Goal: Task Accomplishment & Management: Use online tool/utility

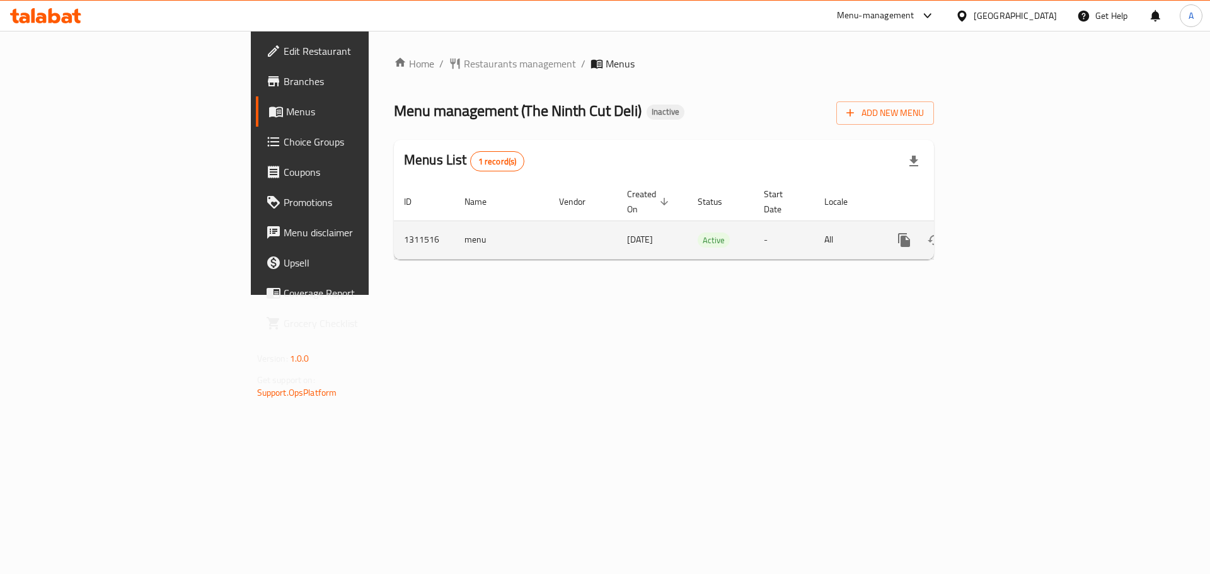
click at [1002, 232] on icon "enhanced table" at bounding box center [994, 239] width 15 height 15
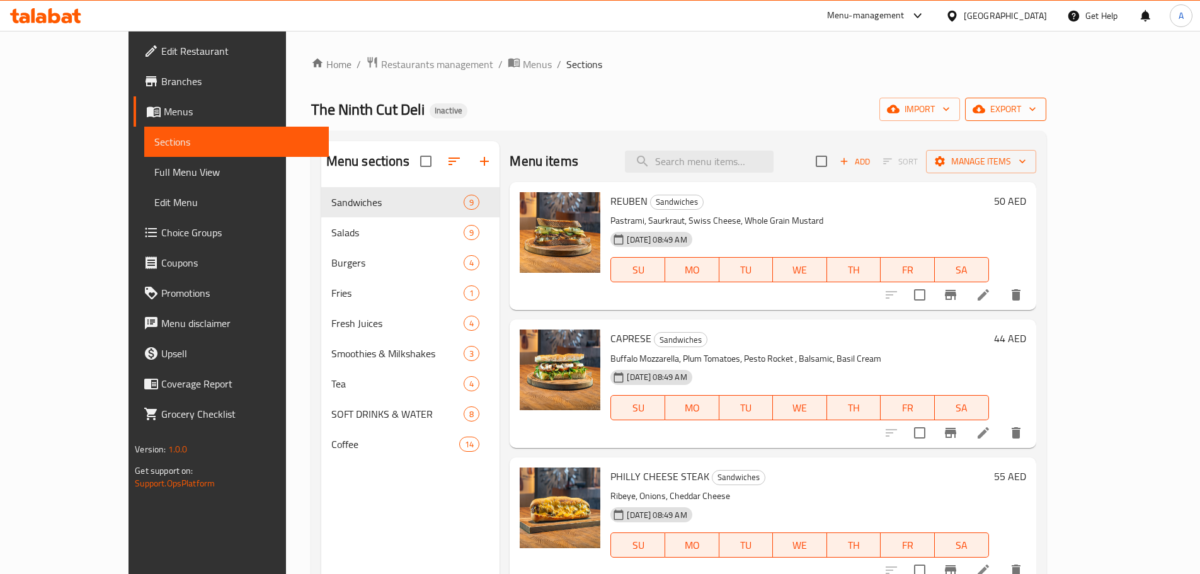
click at [1036, 105] on span "export" at bounding box center [1005, 109] width 61 height 16
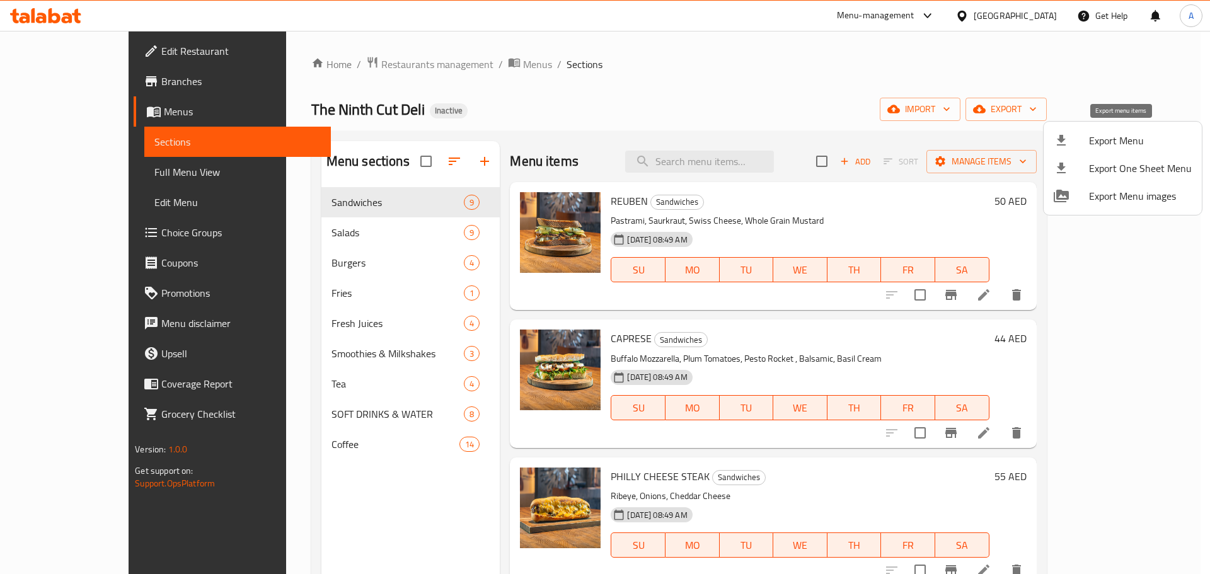
click at [1115, 134] on span "Export Menu" at bounding box center [1140, 140] width 103 height 15
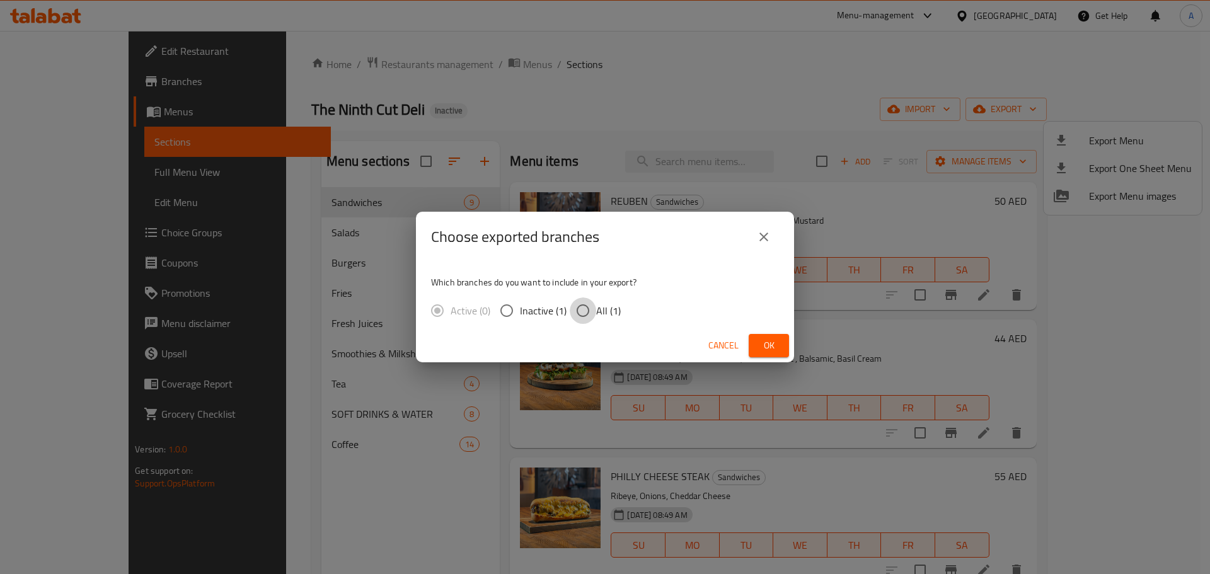
drag, startPoint x: 577, startPoint y: 309, endPoint x: 700, endPoint y: 340, distance: 126.5
click at [578, 309] on input "All (1)" at bounding box center [583, 310] width 26 height 26
radio input "true"
click at [767, 343] on span "Ok" at bounding box center [769, 346] width 20 height 16
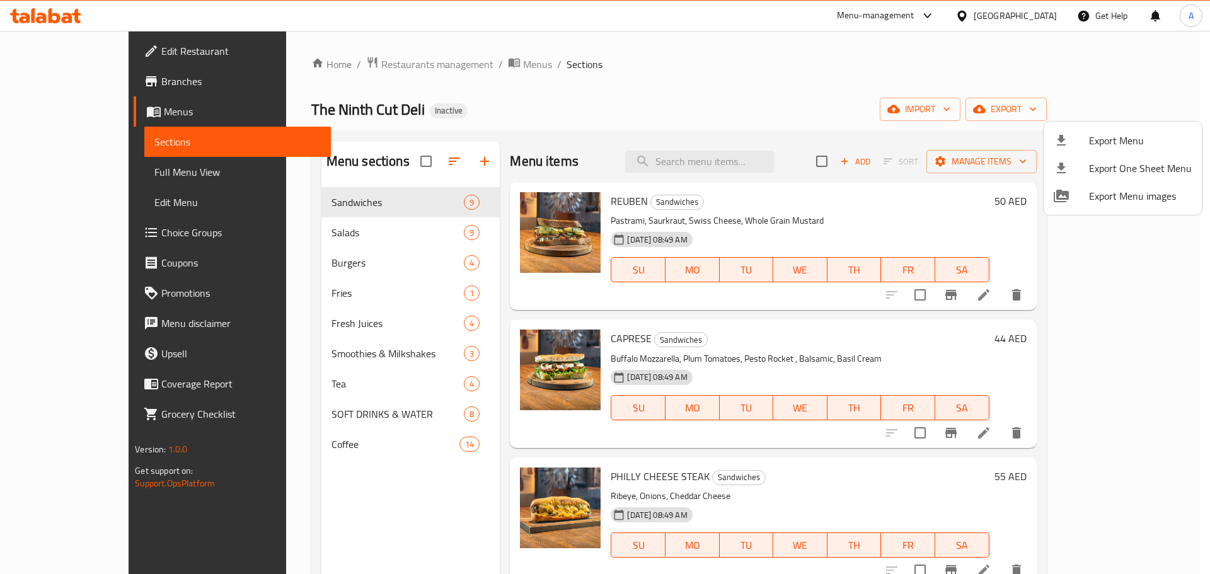
click at [337, 408] on div at bounding box center [605, 287] width 1210 height 574
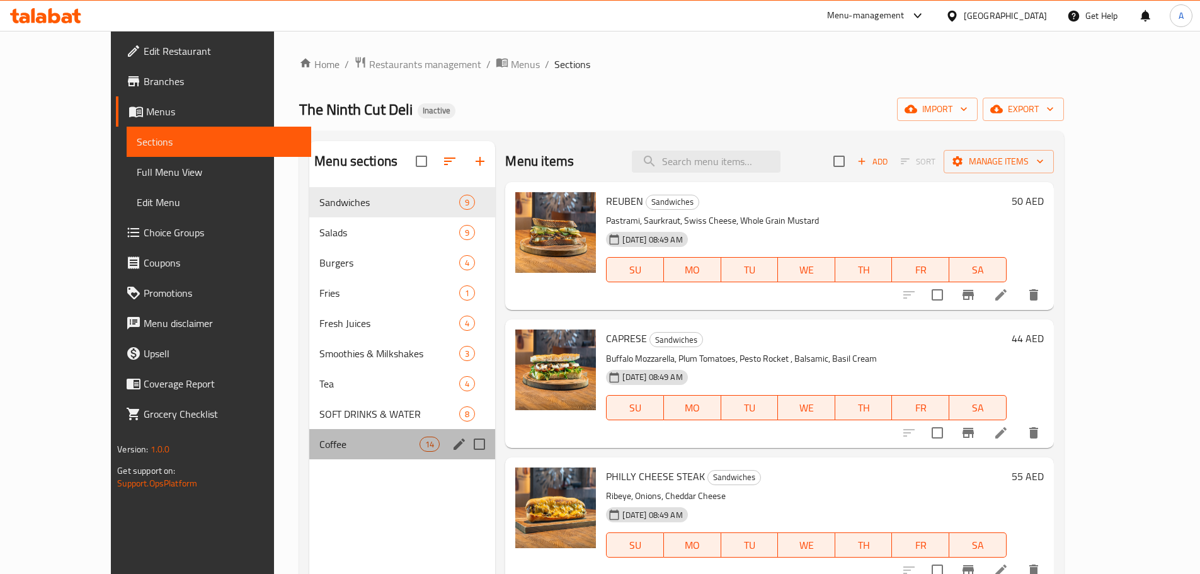
click at [319, 437] on span "Coffee" at bounding box center [369, 444] width 100 height 15
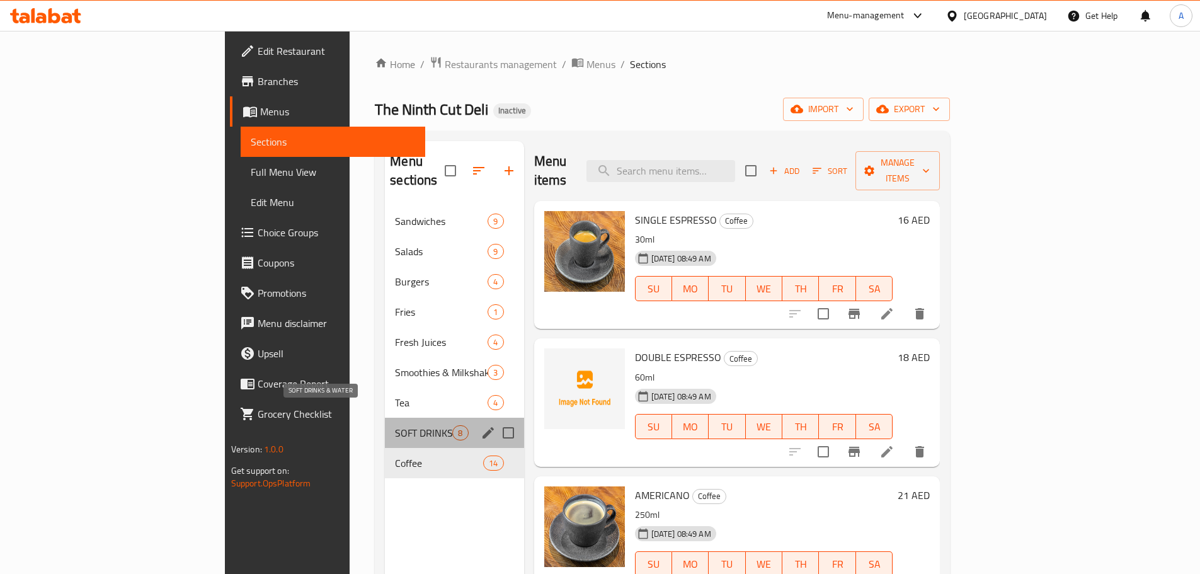
click at [395, 425] on span "SOFT DRINKS & WATER" at bounding box center [423, 432] width 57 height 15
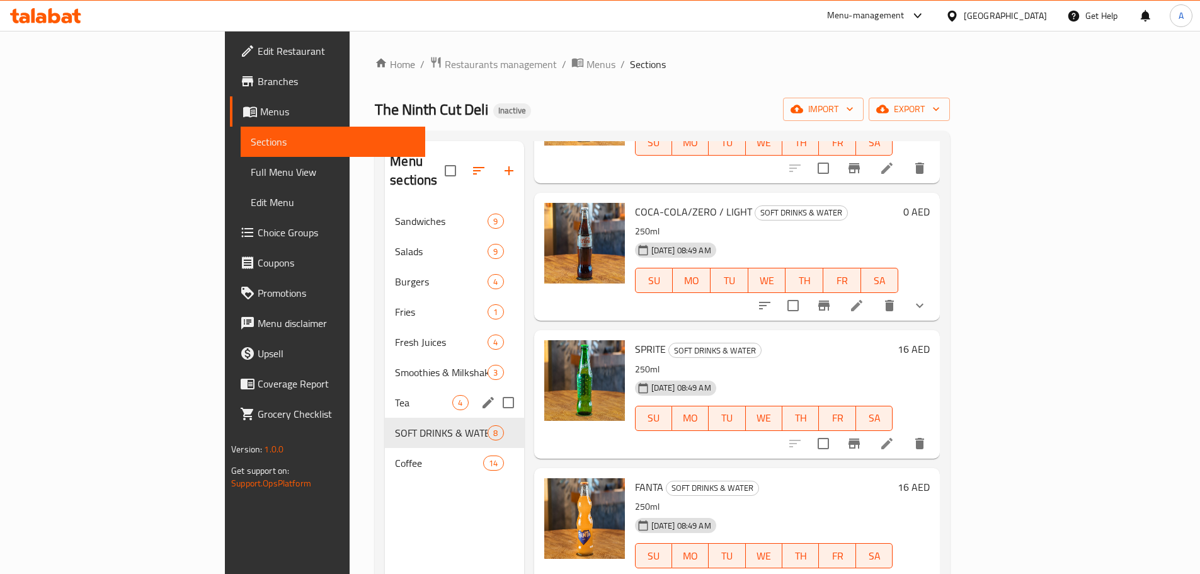
click at [395, 395] on span "Tea" at bounding box center [423, 402] width 57 height 15
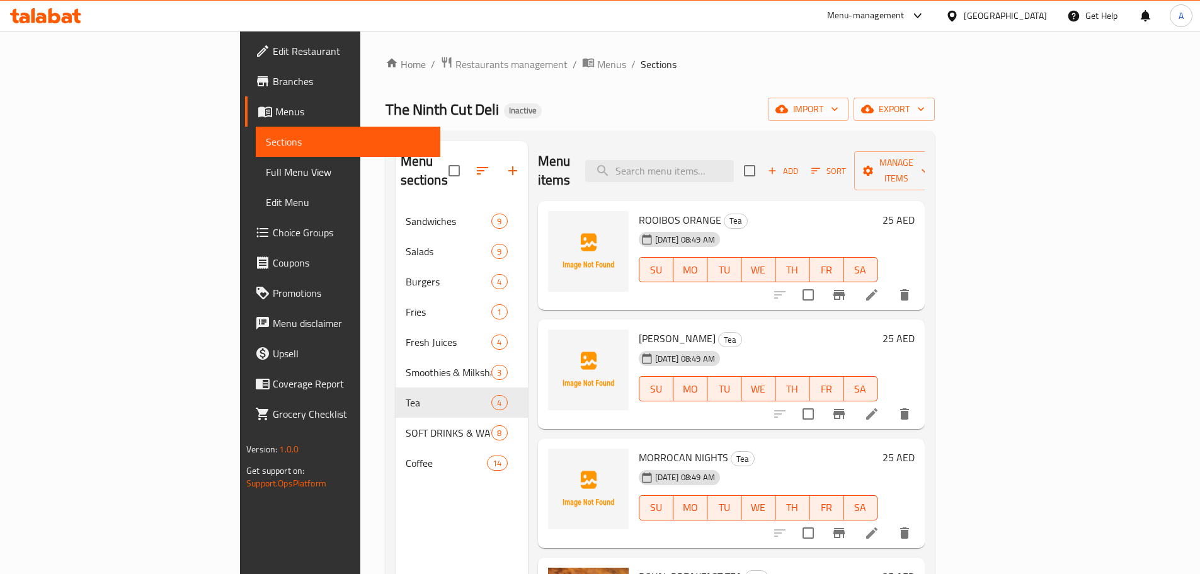
scroll to position [176, 0]
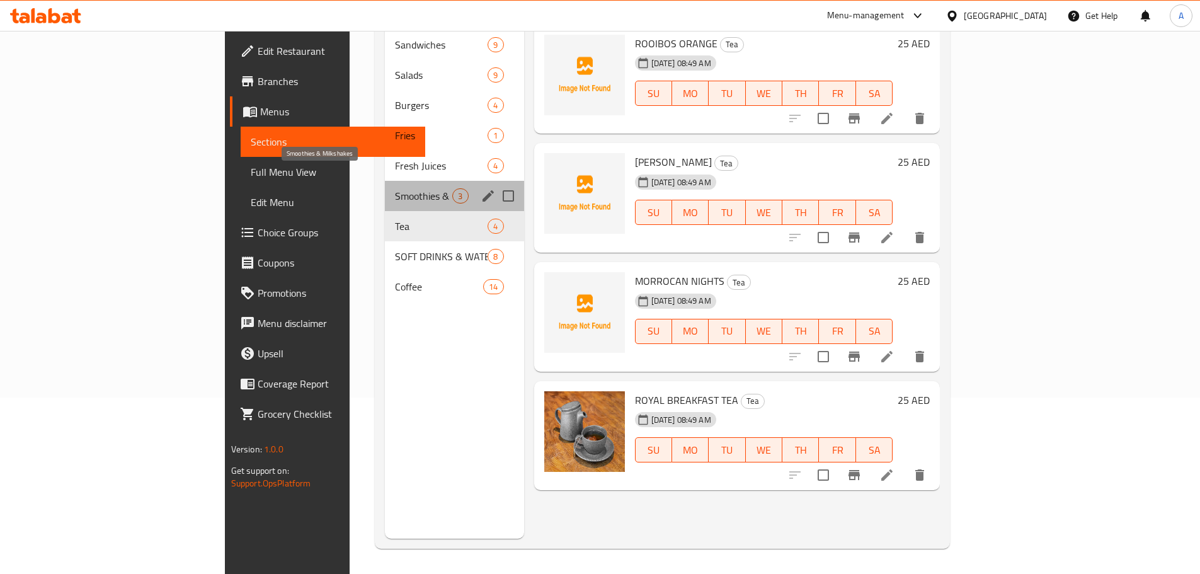
click at [395, 188] on span "Smoothies & Milkshakes" at bounding box center [423, 195] width 57 height 15
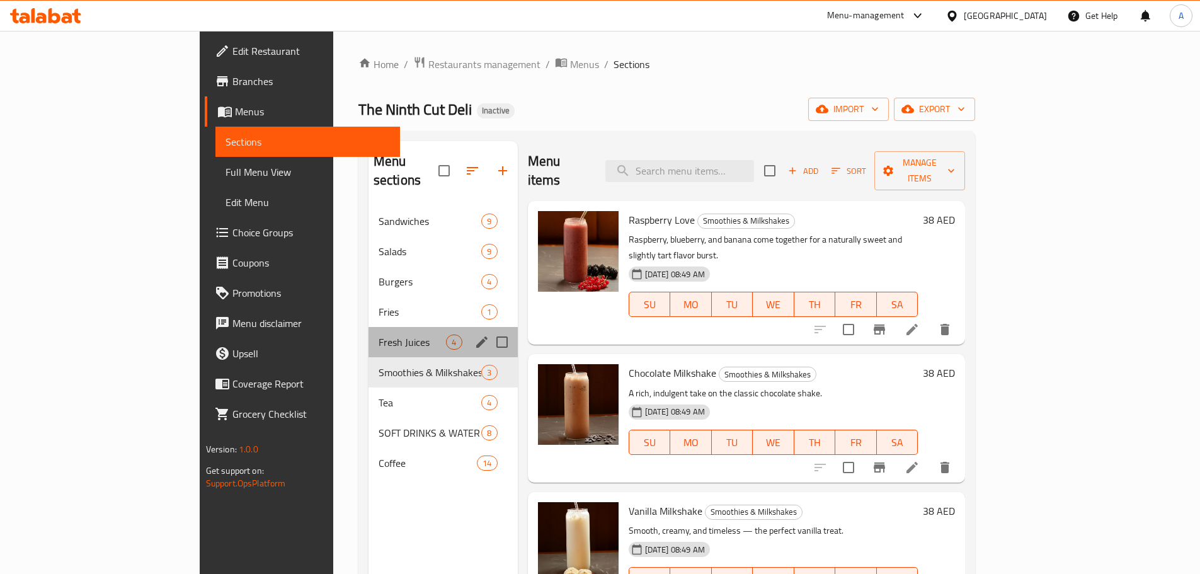
click at [369, 327] on div "Fresh Juices 4" at bounding box center [443, 342] width 149 height 30
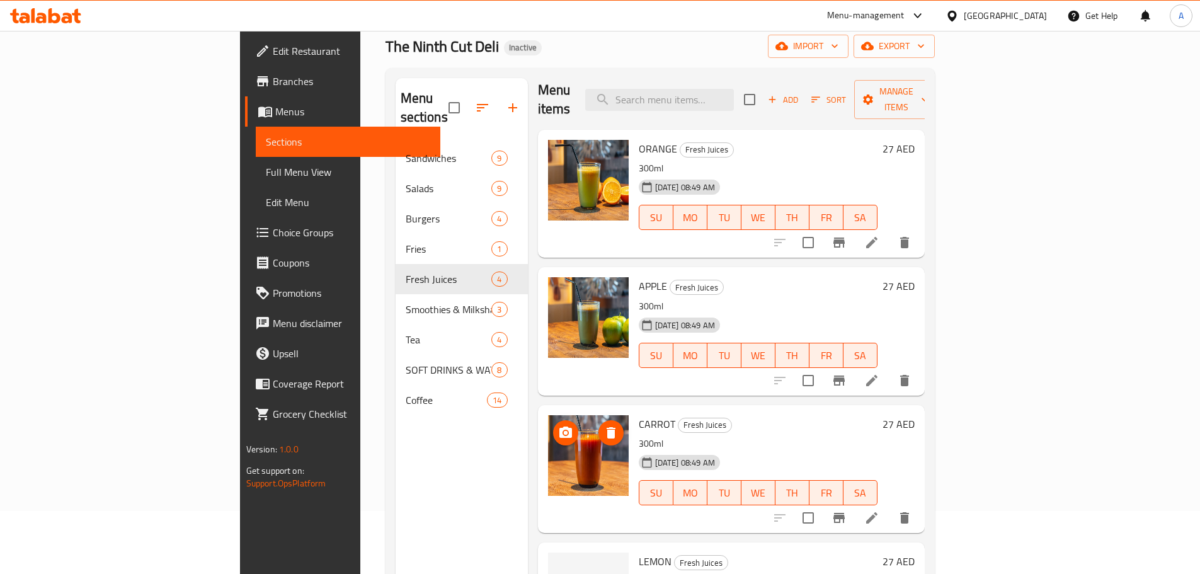
scroll to position [176, 0]
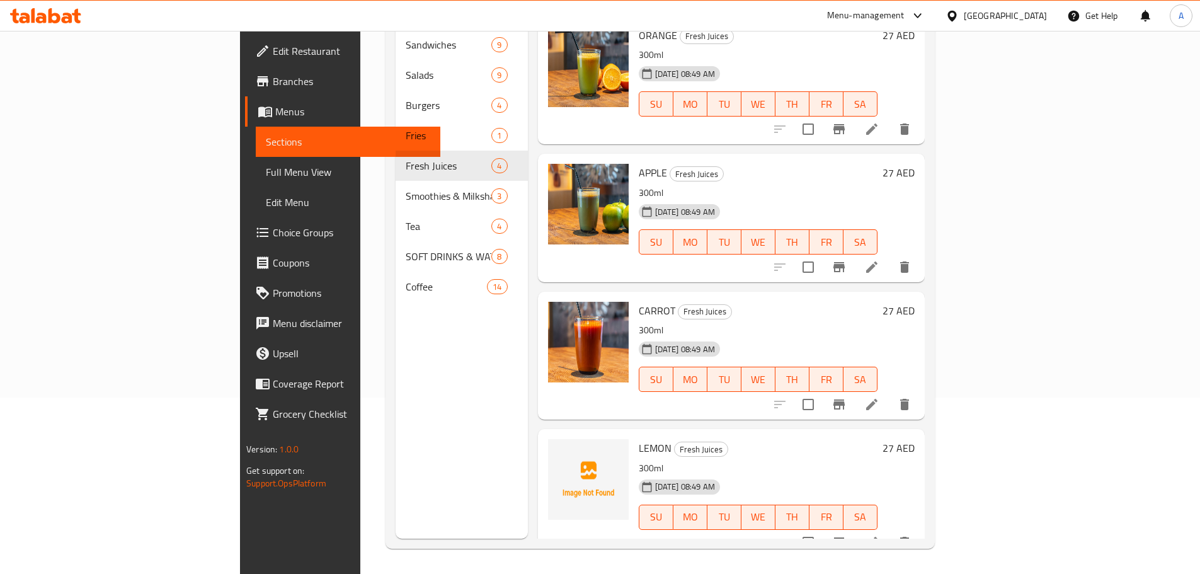
click at [639, 439] on span "LEMON" at bounding box center [655, 448] width 33 height 19
copy h6 "LEMON"
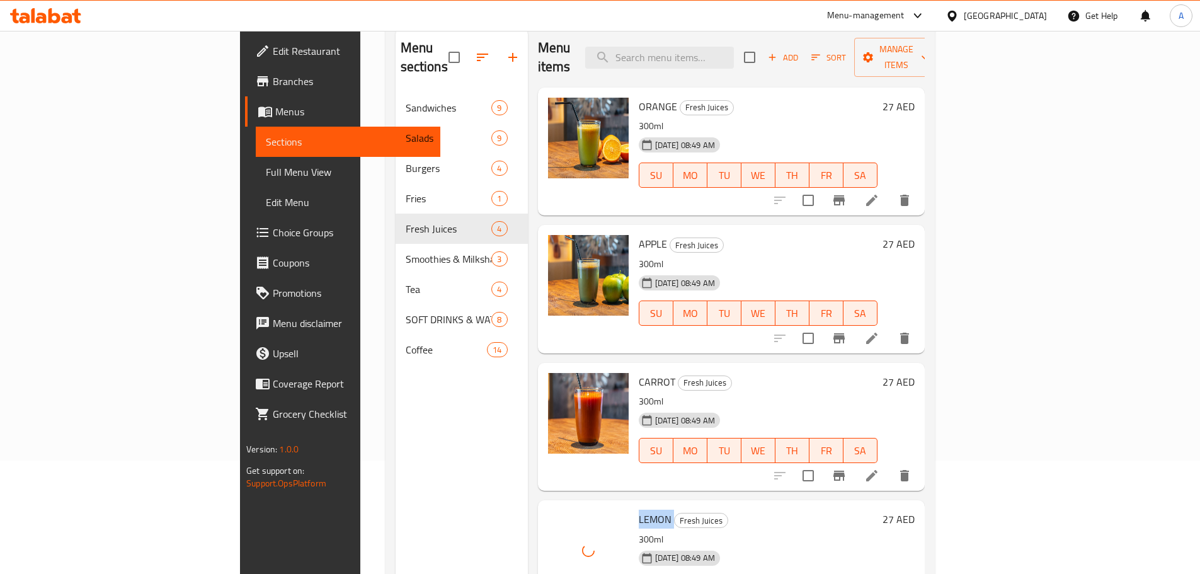
scroll to position [0, 0]
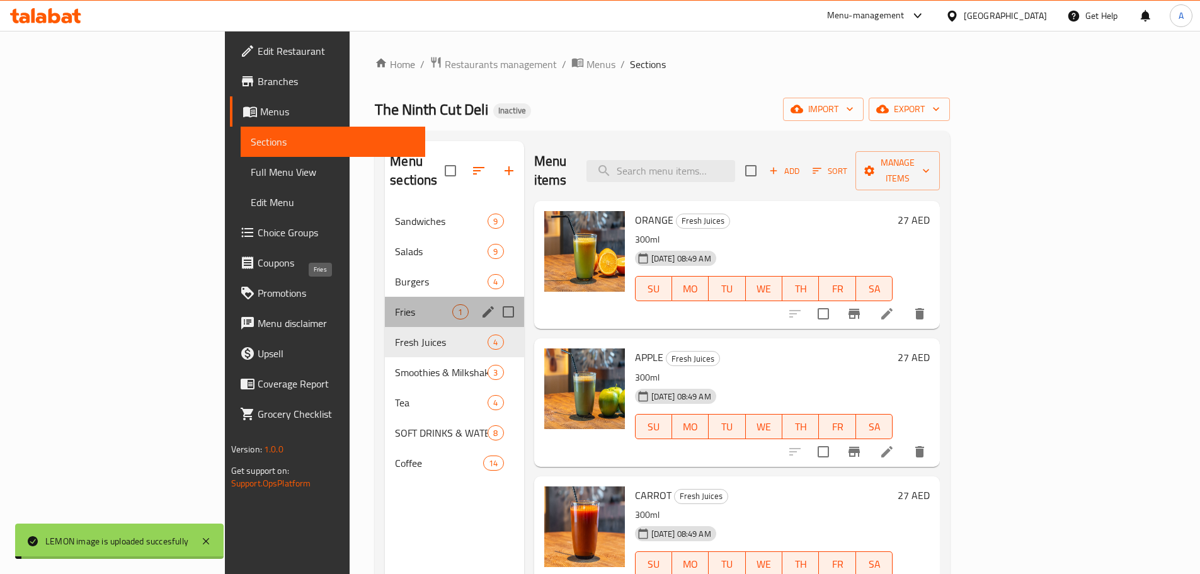
click at [395, 304] on span "Fries" at bounding box center [423, 311] width 57 height 15
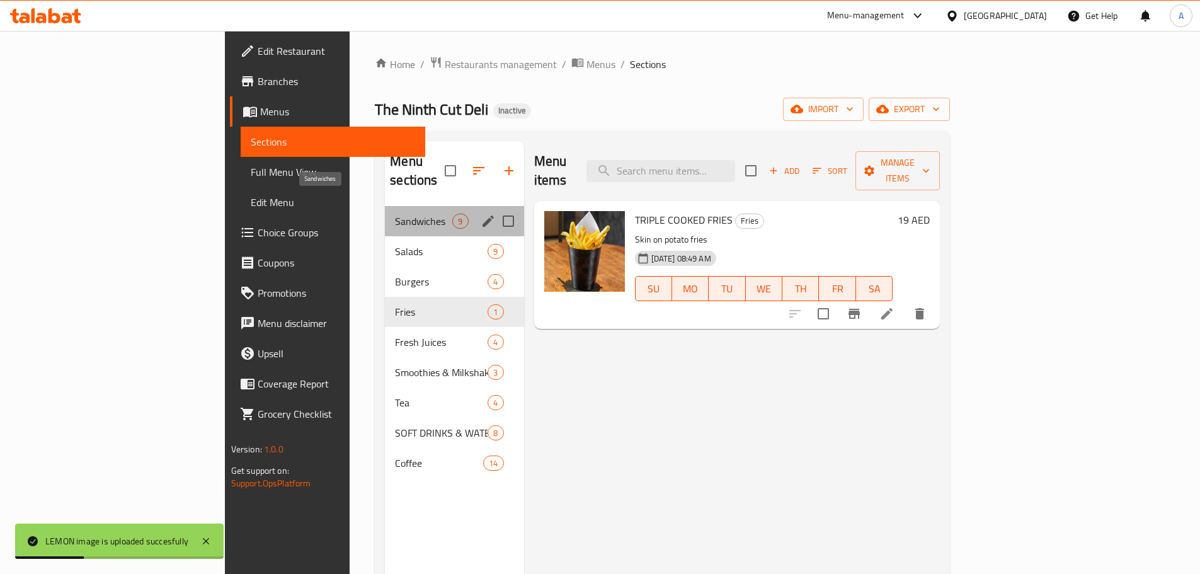
click at [395, 214] on span "Sandwiches" at bounding box center [423, 221] width 57 height 15
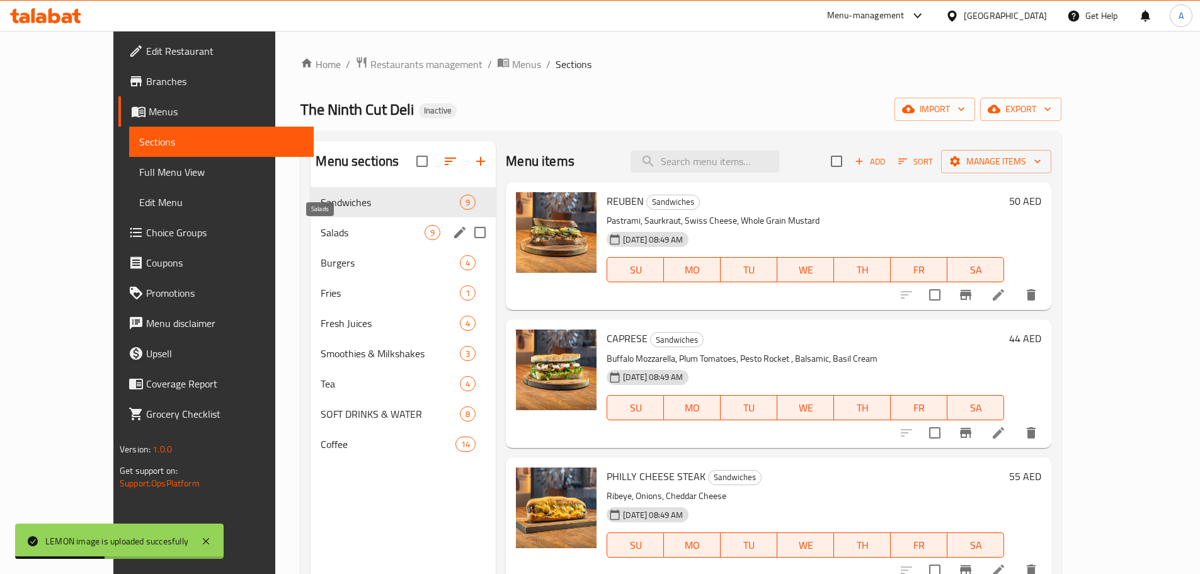
click at [321, 239] on span "Salads" at bounding box center [373, 232] width 104 height 15
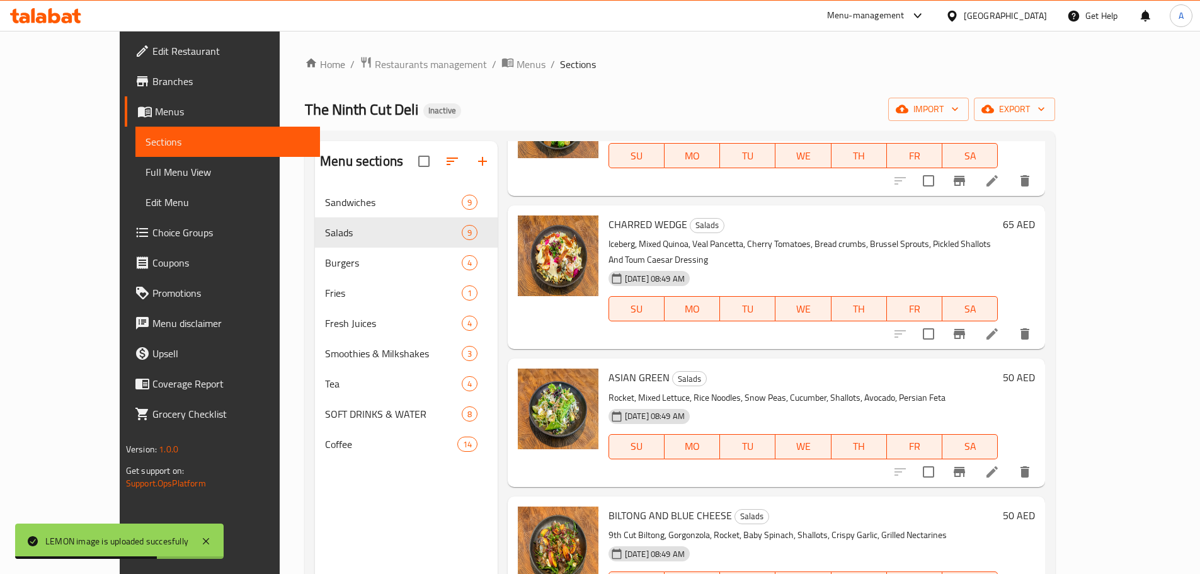
scroll to position [567, 0]
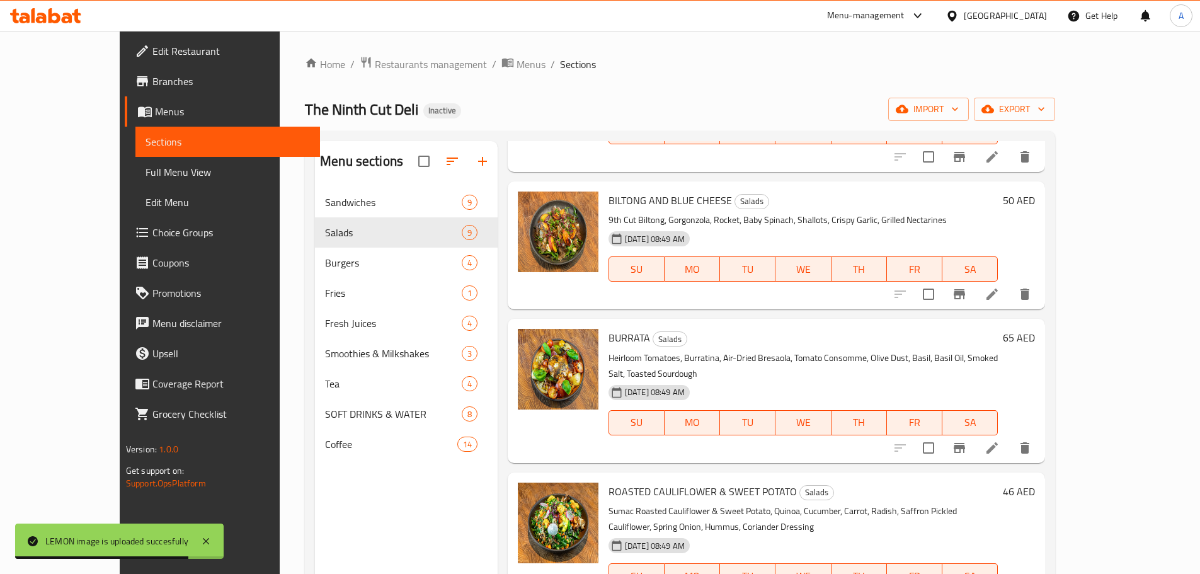
click at [305, 448] on div "Menu sections Sandwiches 9 Salads 9 Burgers 4 Fries 1 Fresh Juices 4 Smoothies …" at bounding box center [680, 428] width 750 height 594
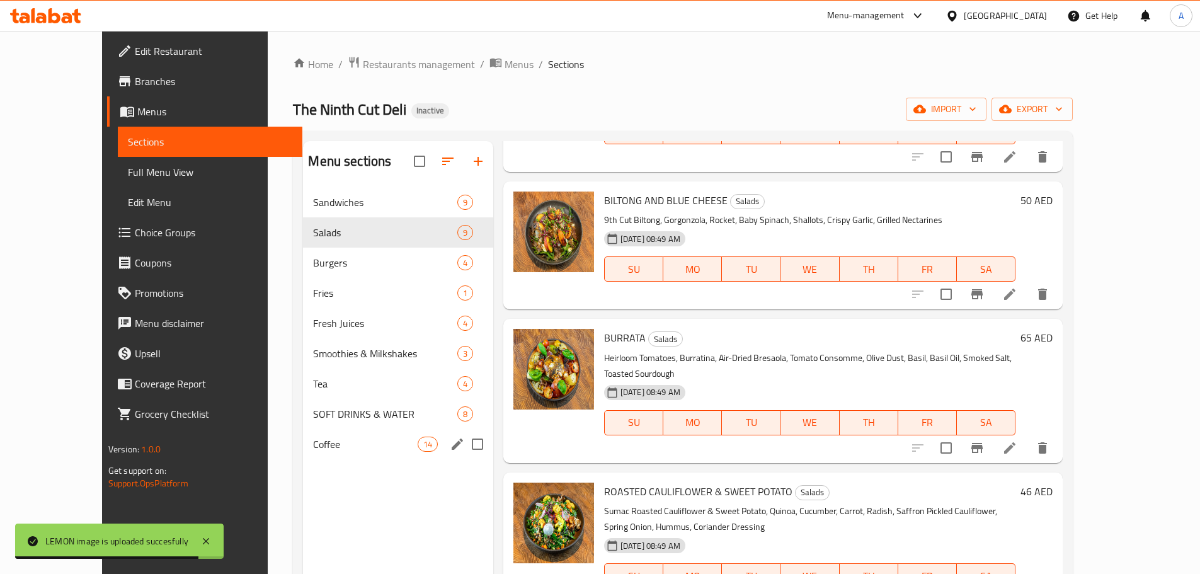
click at [313, 447] on span "Coffee" at bounding box center [365, 444] width 104 height 15
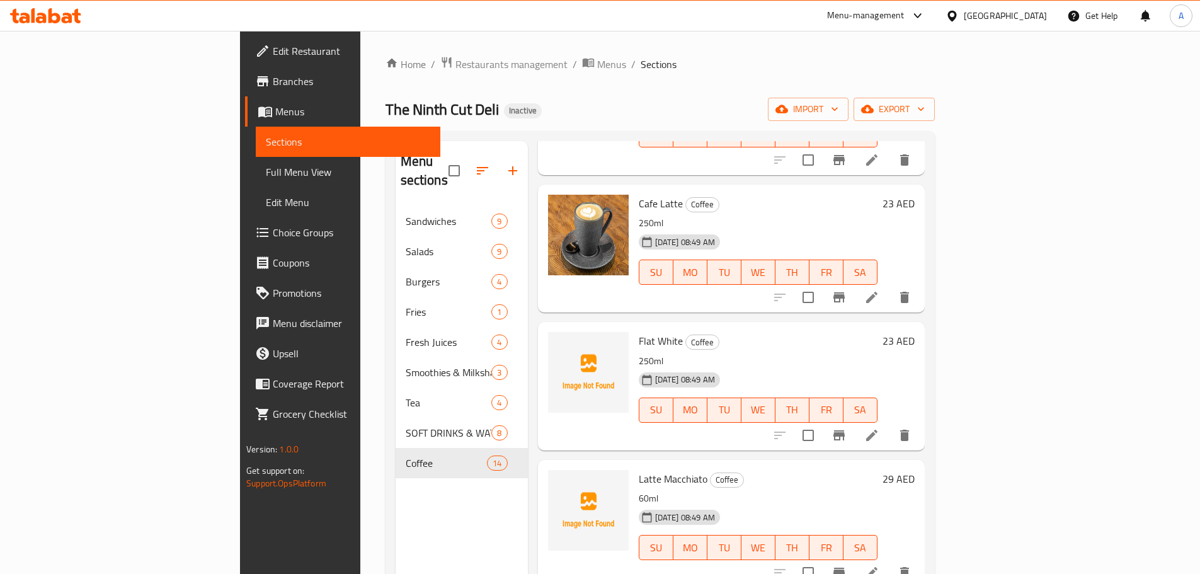
click at [634, 327] on div "Flat White Coffee 250ml [DATE] 08:49 AM SU MO TU WE TH FR SA" at bounding box center [758, 386] width 249 height 118
copy h6 "Flat White"
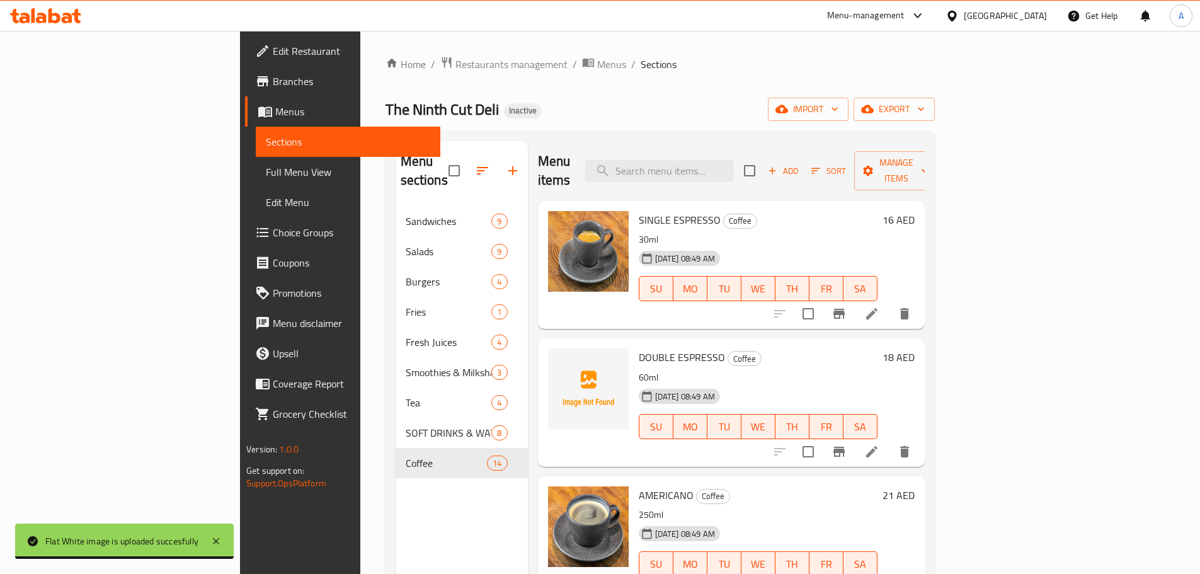
click at [266, 177] on span "Full Menu View" at bounding box center [348, 171] width 164 height 15
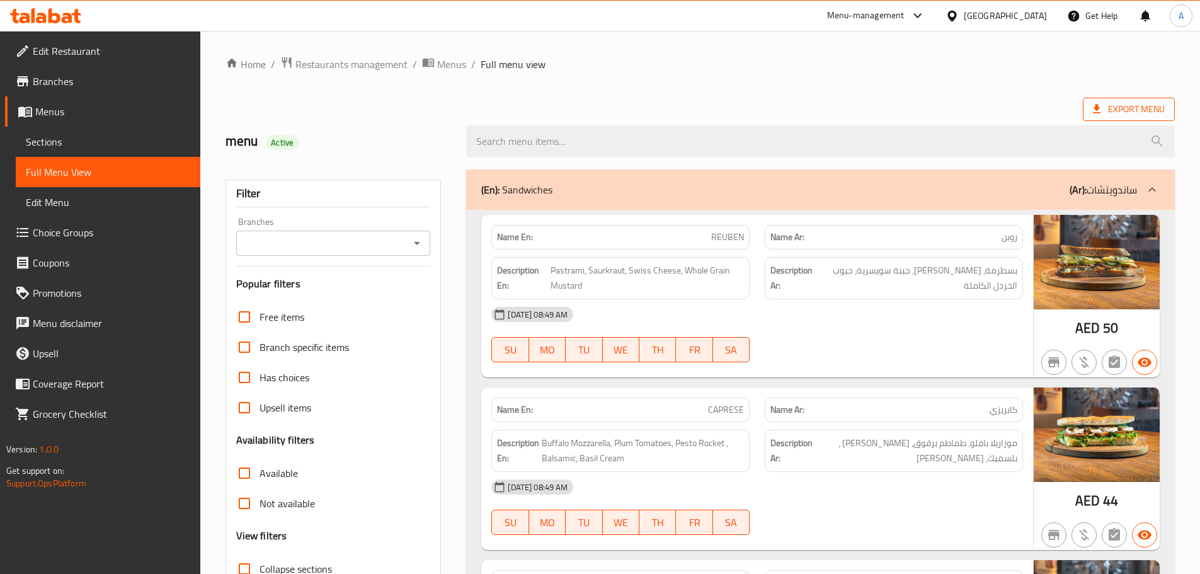
click at [1128, 120] on span "Export Menu" at bounding box center [1129, 109] width 92 height 23
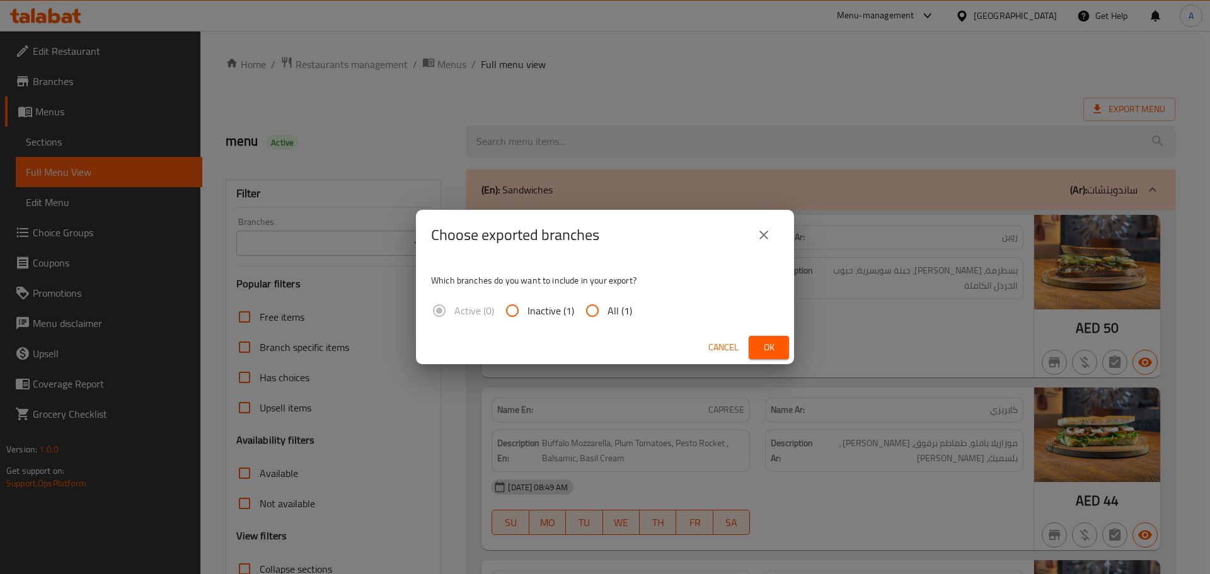
click at [1131, 113] on div "Choose exported branches Which branches do you want to include in your export? …" at bounding box center [605, 287] width 1210 height 574
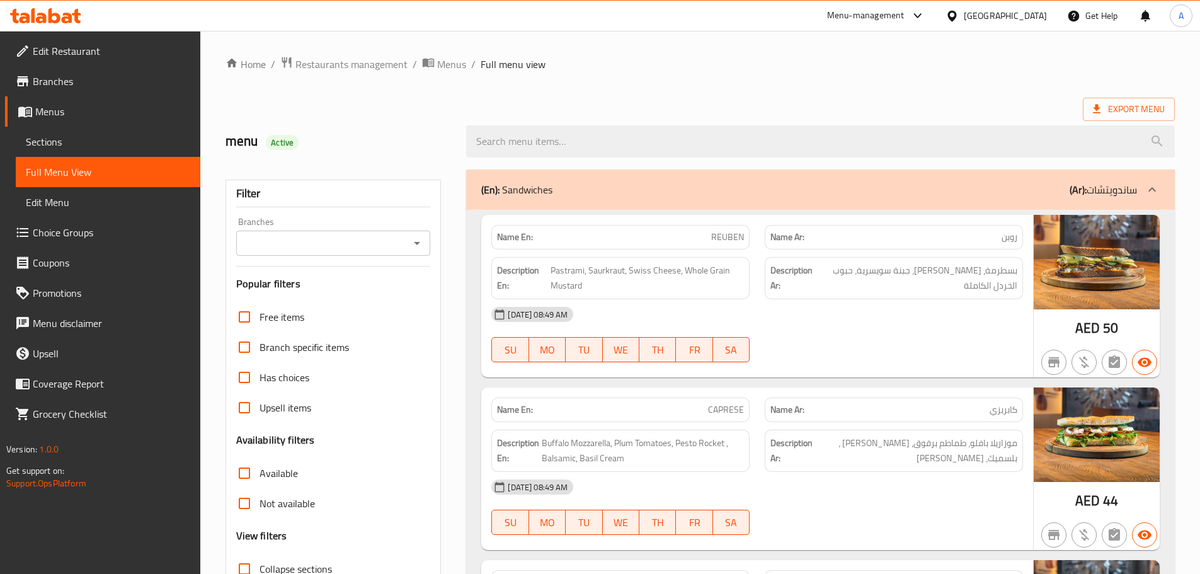
click at [1130, 107] on span "Export Menu" at bounding box center [1129, 109] width 72 height 16
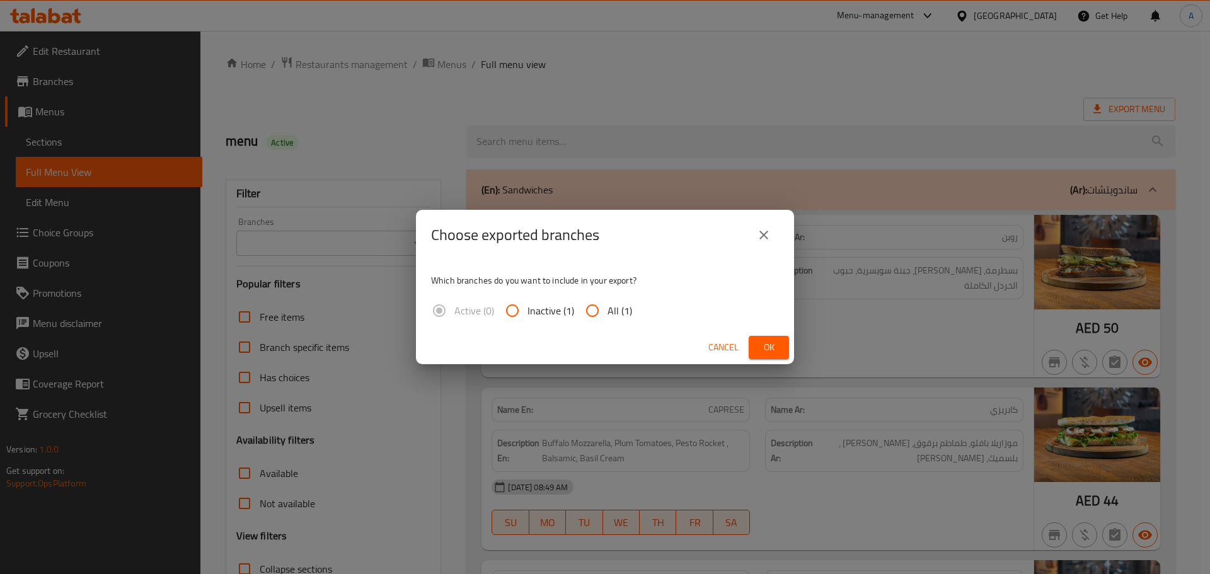
click at [604, 308] on input "All (1)" at bounding box center [592, 310] width 30 height 30
radio input "true"
click at [763, 346] on span "Ok" at bounding box center [769, 348] width 20 height 16
